Goal: Check status: Check status

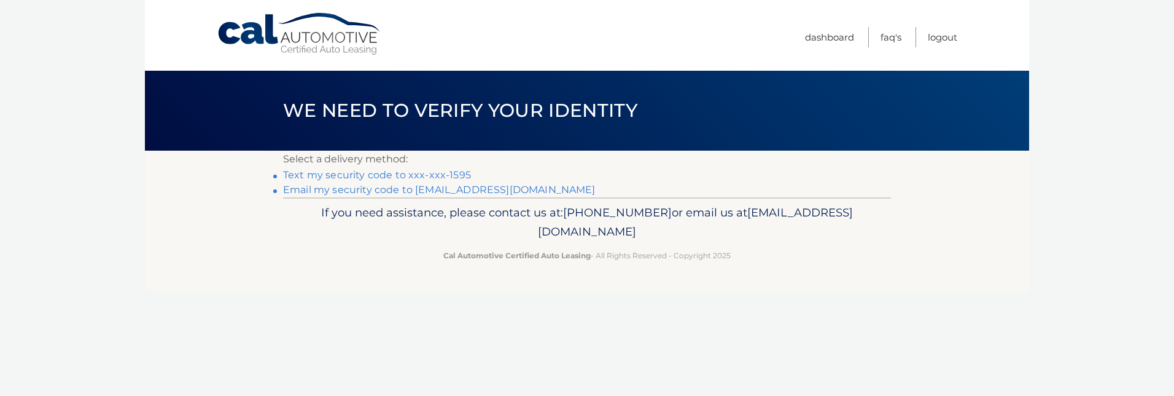
click at [369, 175] on link "Text my security code to xxx-xxx-1595" at bounding box center [377, 175] width 188 height 12
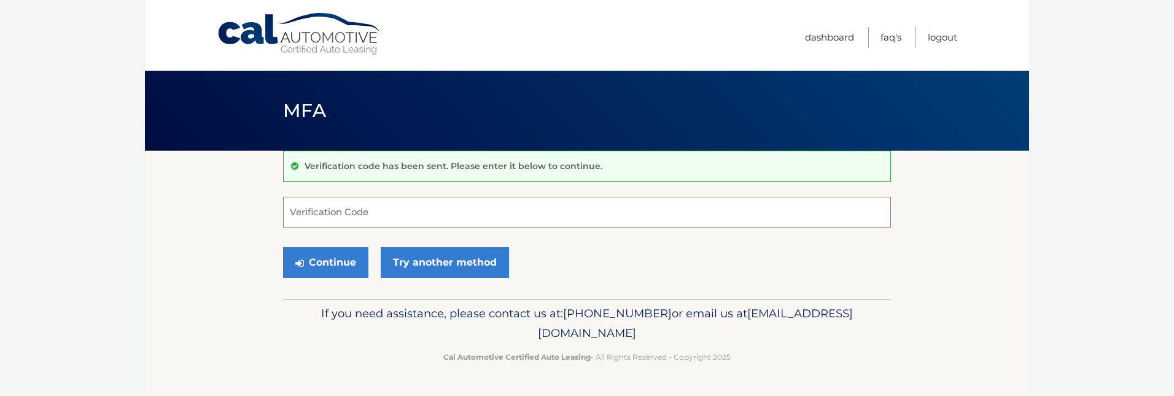
click at [365, 209] on input "Verification Code" at bounding box center [587, 212] width 608 height 31
type input "859481"
click at [315, 268] on button "Continue" at bounding box center [325, 262] width 85 height 31
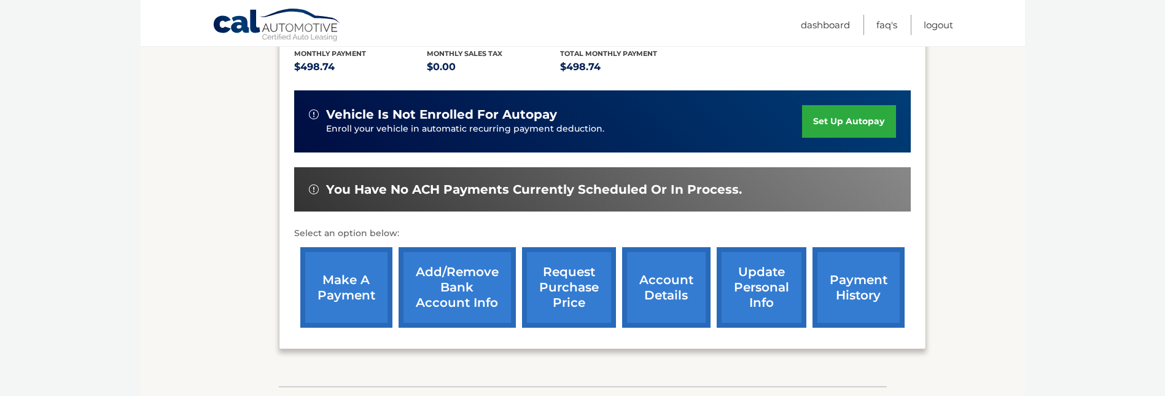
scroll to position [307, 0]
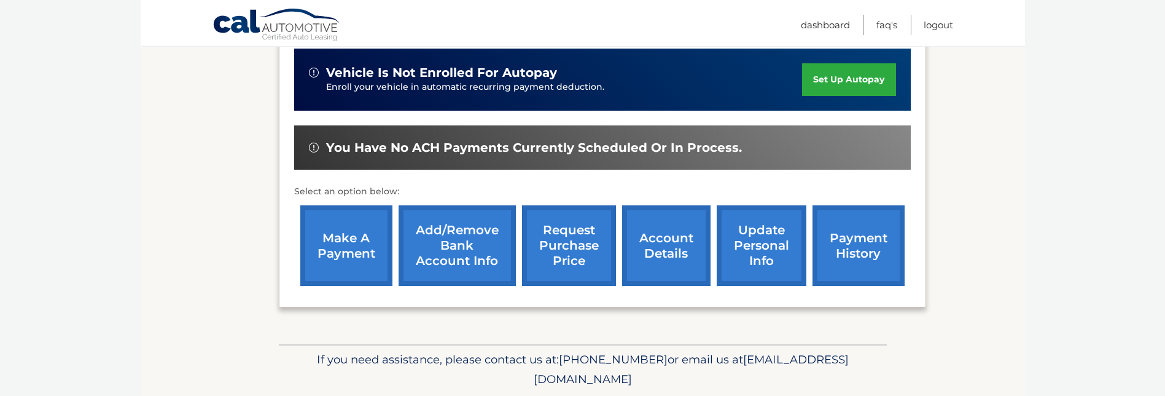
click at [835, 242] on link "payment history" at bounding box center [859, 245] width 92 height 80
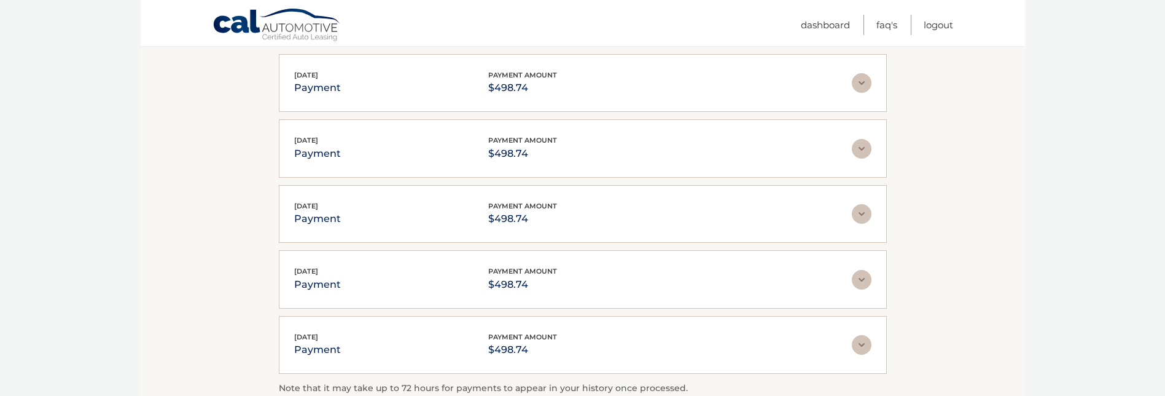
scroll to position [307, 0]
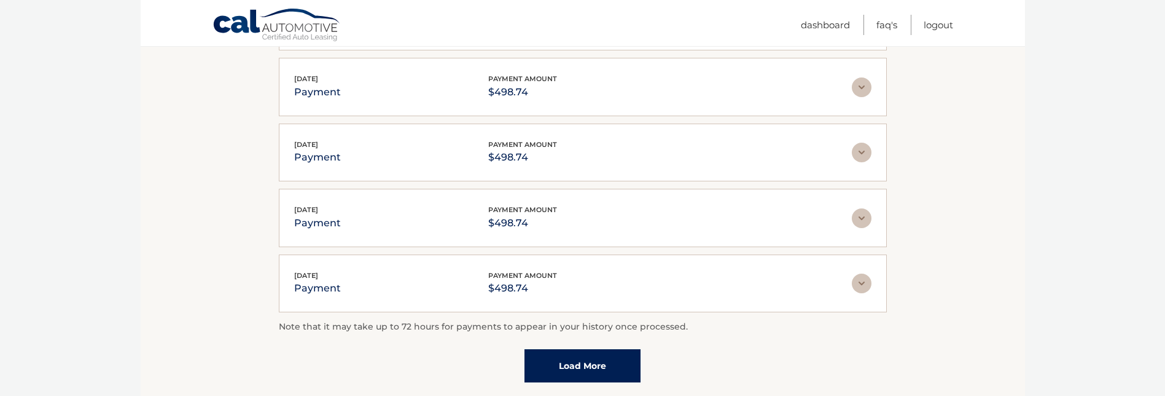
click at [862, 289] on img at bounding box center [862, 283] width 20 height 20
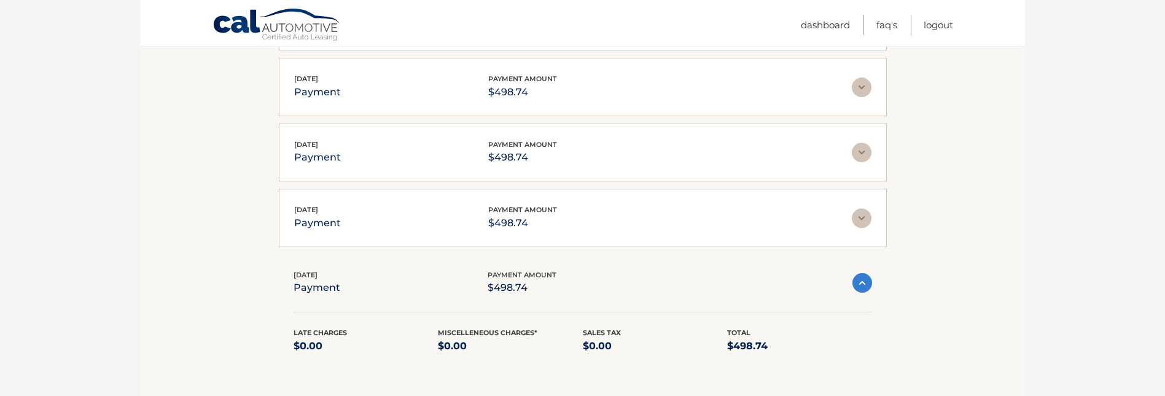
click at [861, 276] on img at bounding box center [862, 283] width 20 height 20
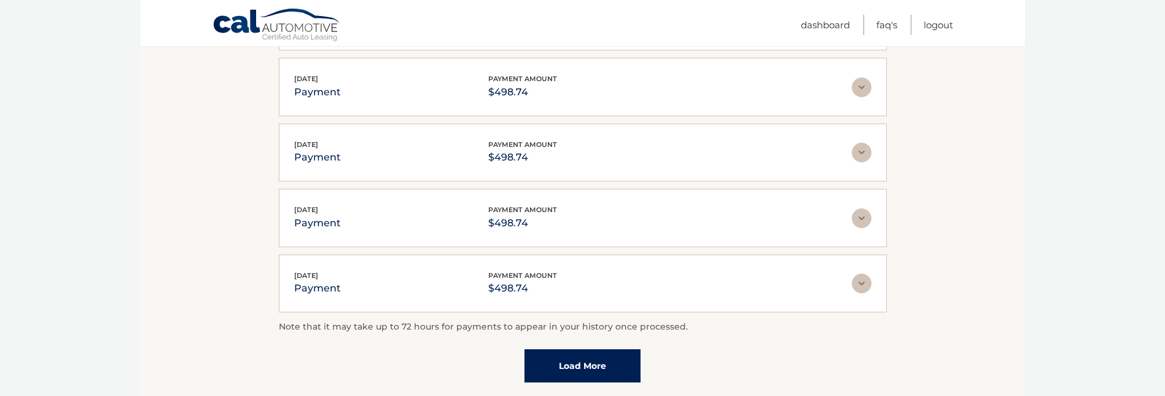
click at [582, 367] on link "Load More" at bounding box center [583, 365] width 116 height 33
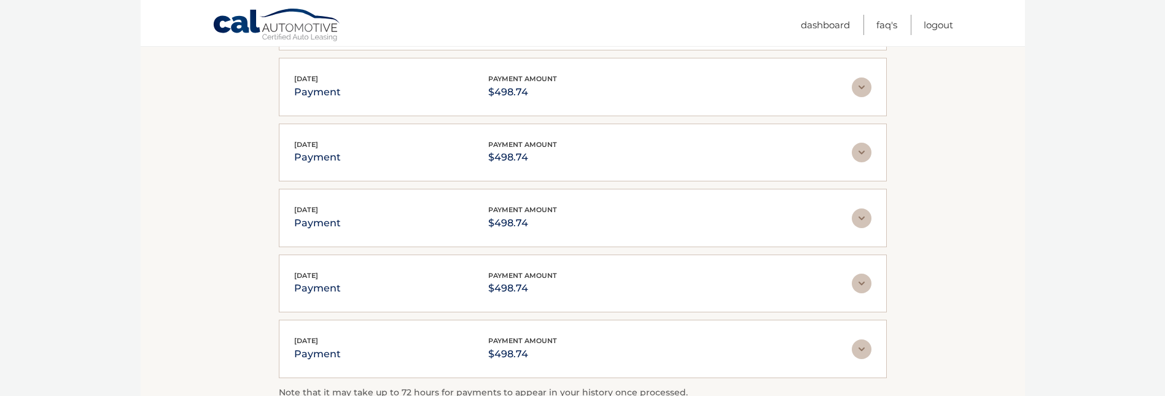
scroll to position [369, 0]
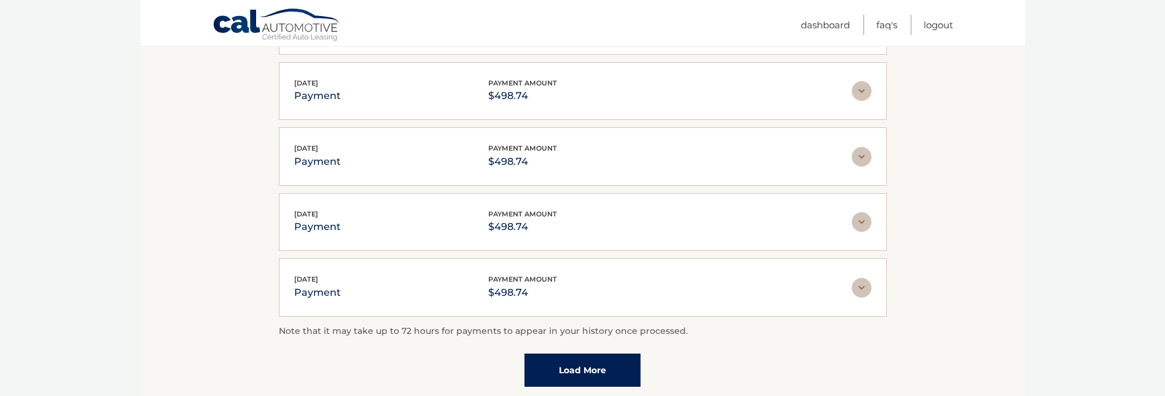
click at [585, 362] on link "Load More" at bounding box center [583, 369] width 116 height 33
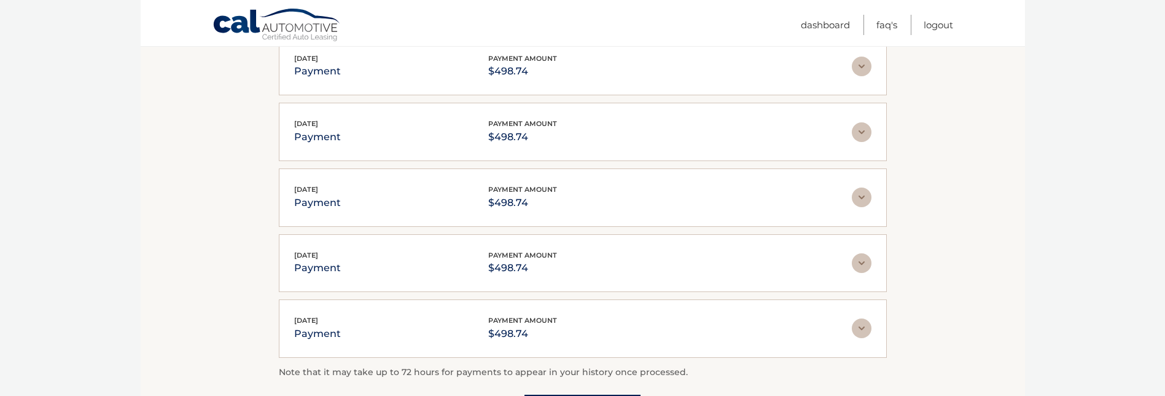
scroll to position [676, 0]
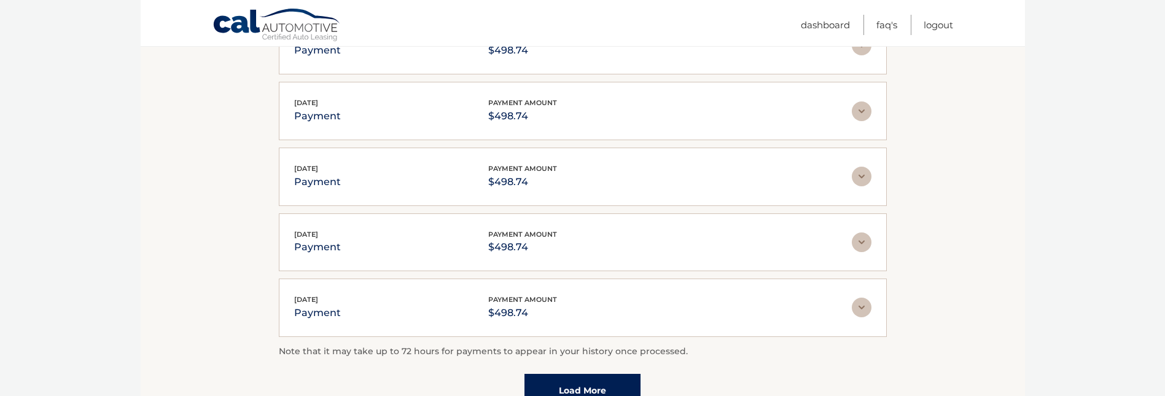
click at [575, 390] on link "Load More" at bounding box center [583, 389] width 116 height 33
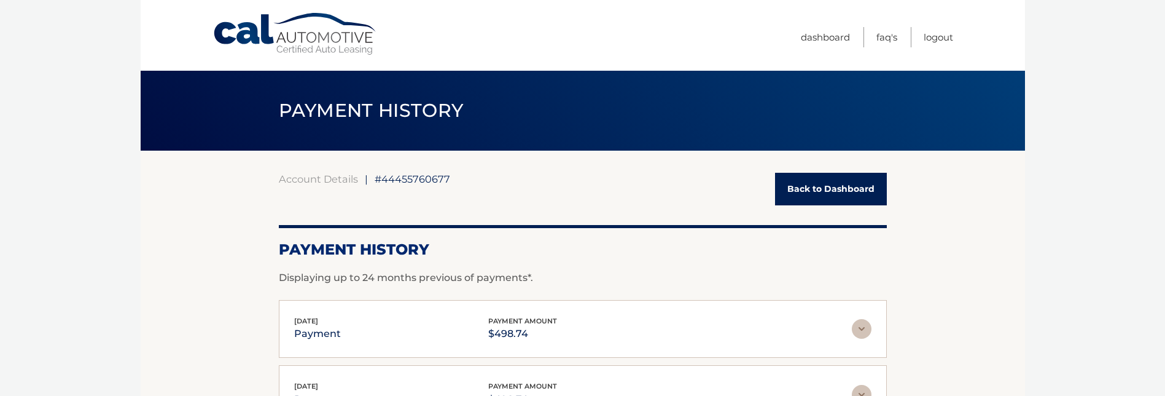
scroll to position [0, 0]
click at [837, 191] on link "Back to Dashboard" at bounding box center [831, 189] width 112 height 33
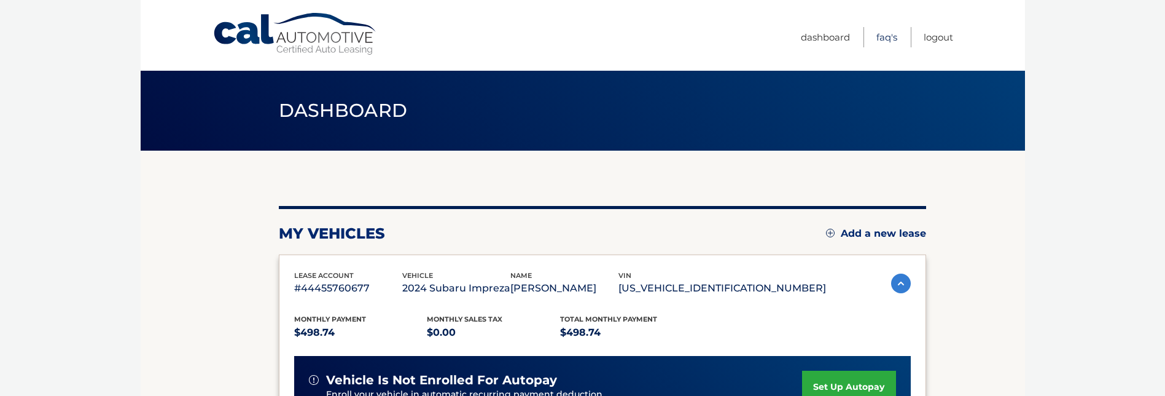
click at [889, 38] on link "FAQ's" at bounding box center [886, 37] width 21 height 20
click at [935, 37] on link "Logout" at bounding box center [938, 37] width 29 height 20
